Goal: Task Accomplishment & Management: Complete application form

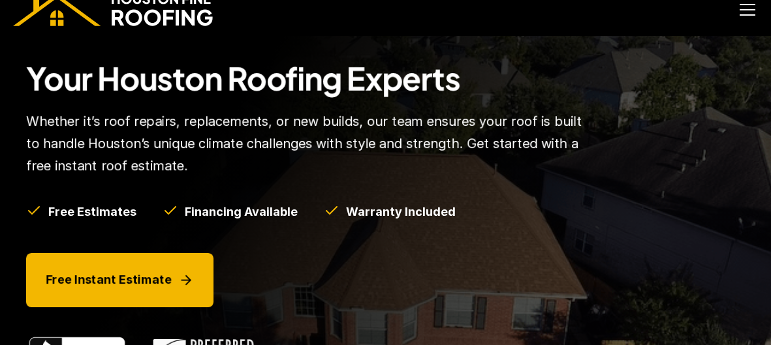
scroll to position [20, 0]
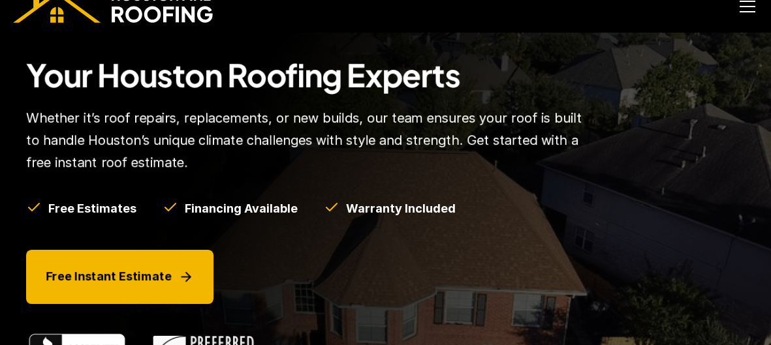
click at [746, 11] on div at bounding box center [747, 11] width 16 height 1
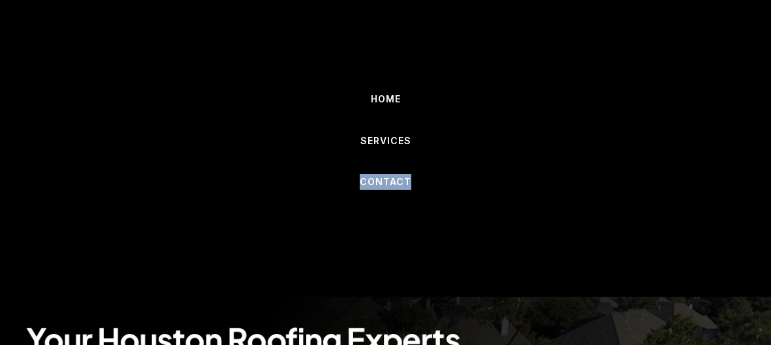
scroll to position [0, 0]
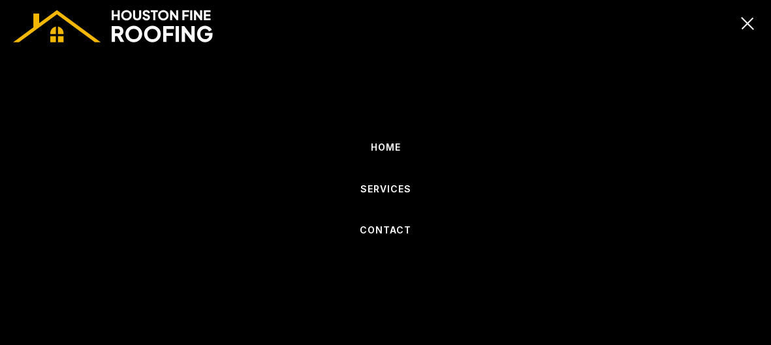
click at [750, 21] on div at bounding box center [747, 24] width 12 height 12
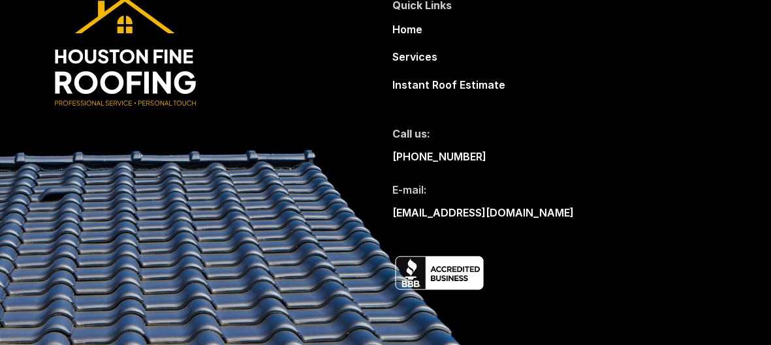
scroll to position [3985, 0]
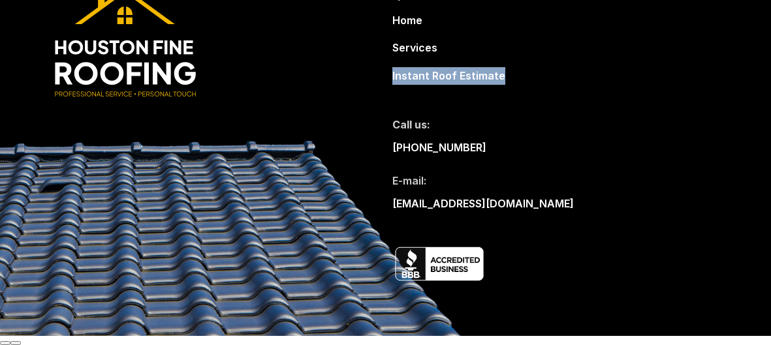
click at [529, 11] on div "Quick Links Home Services Instant Roof Estimate Call us: 832-702-9154 E-mail: h…" at bounding box center [568, 101] width 353 height 226
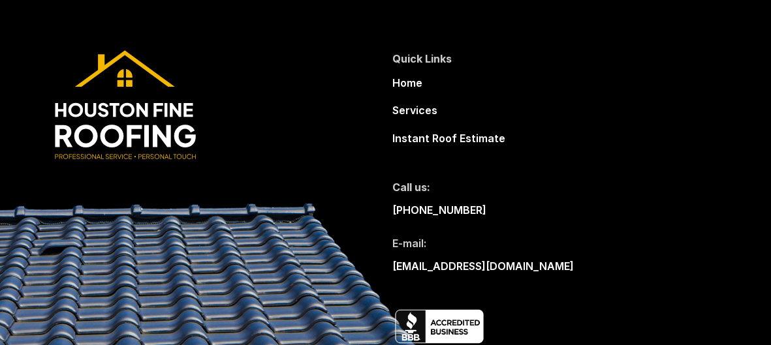
scroll to position [3921, 0]
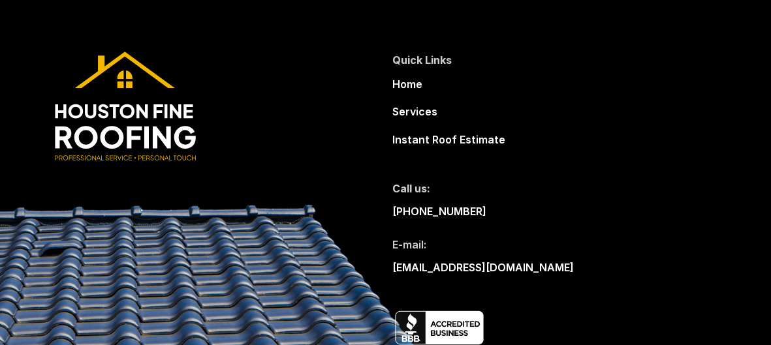
click at [296, 48] on div "Quick Links Home Services Instant Roof Estimate Call us: 832-702-9154 E-mail: h…" at bounding box center [385, 199] width 745 height 401
click at [725, 142] on div "Quick Links Home Services Instant Roof Estimate Call us: 832-702-9154 E-mail: h…" at bounding box center [568, 165] width 353 height 226
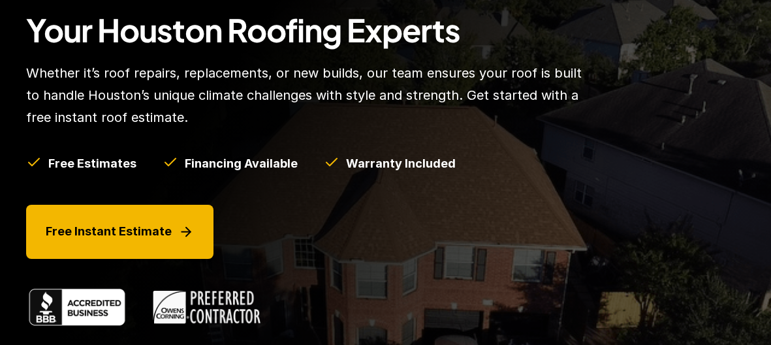
scroll to position [0, 0]
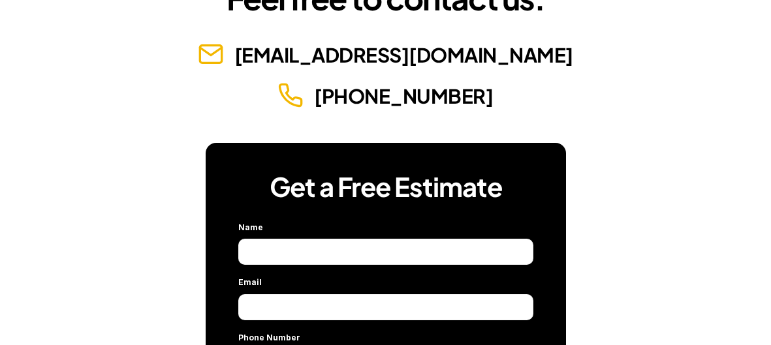
scroll to position [140, 0]
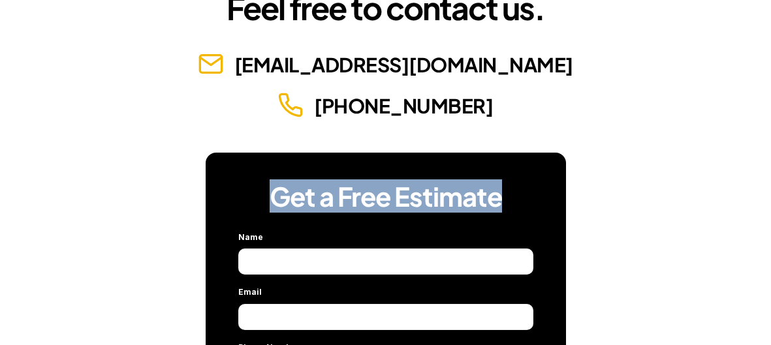
drag, startPoint x: 272, startPoint y: 197, endPoint x: 536, endPoint y: 203, distance: 263.7
copy h3 "Get a Free Estimate"
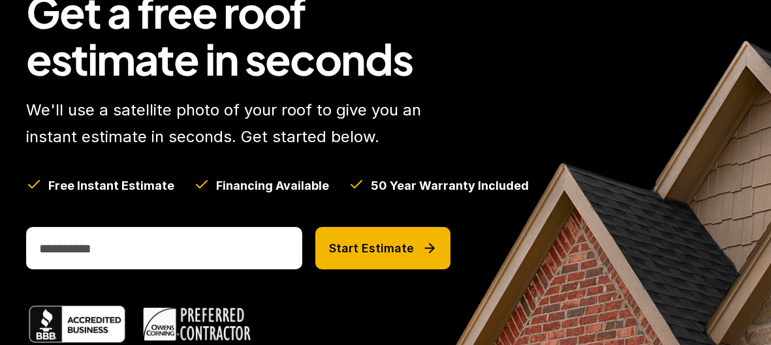
scroll to position [224, 0]
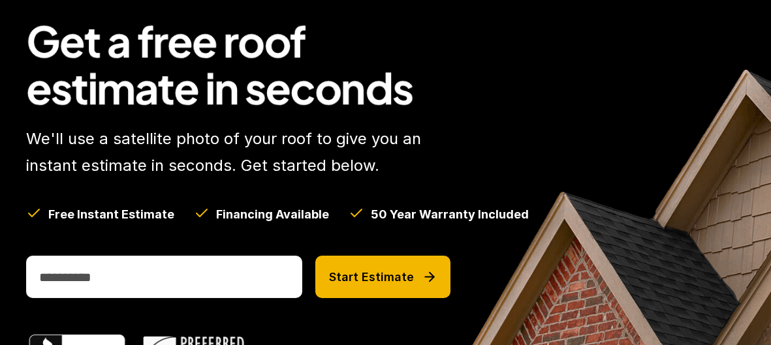
scroll to position [98, 0]
